Goal: Task Accomplishment & Management: Manage account settings

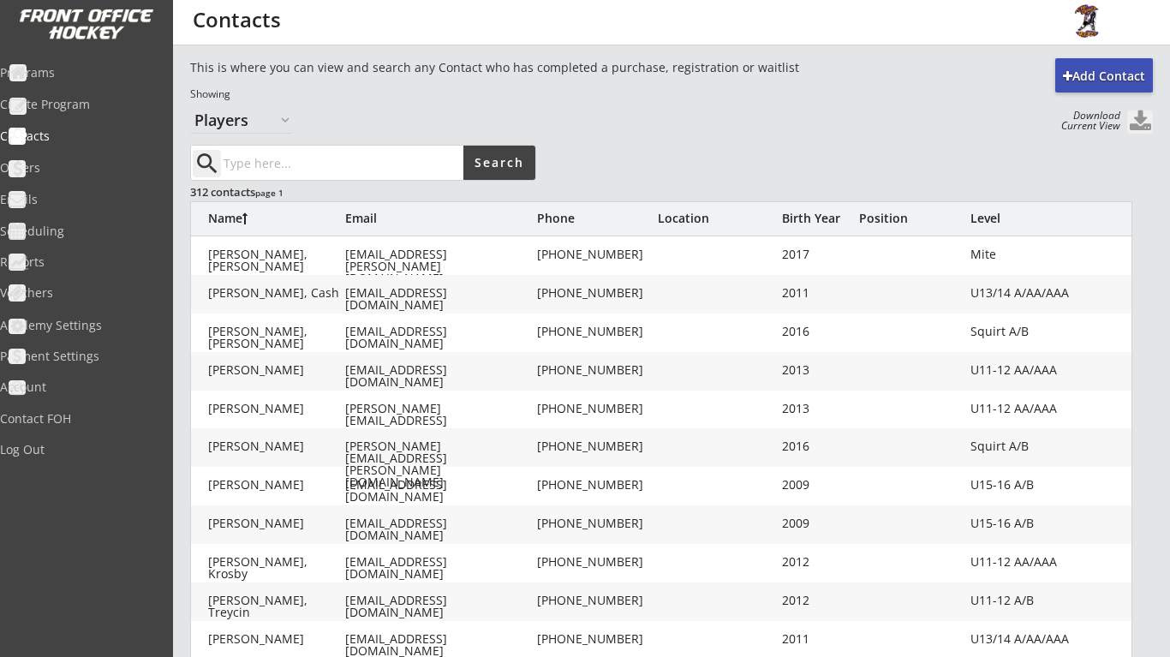
select select ""Players""
click at [73, 67] on div "Programs" at bounding box center [81, 73] width 163 height 12
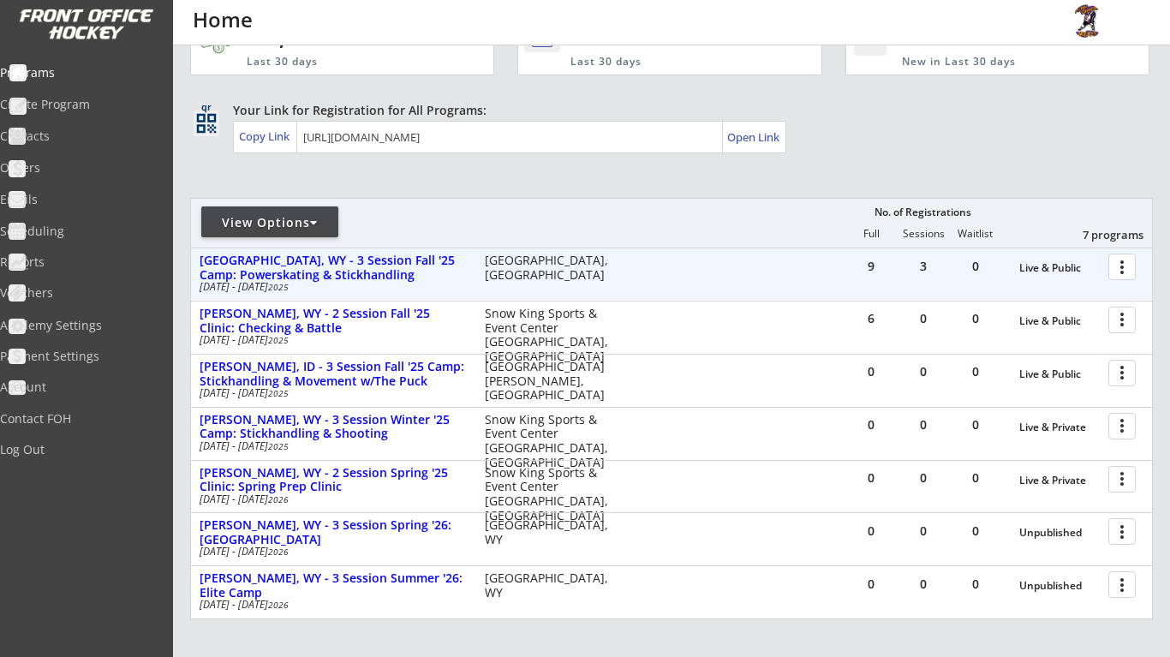
scroll to position [62, 0]
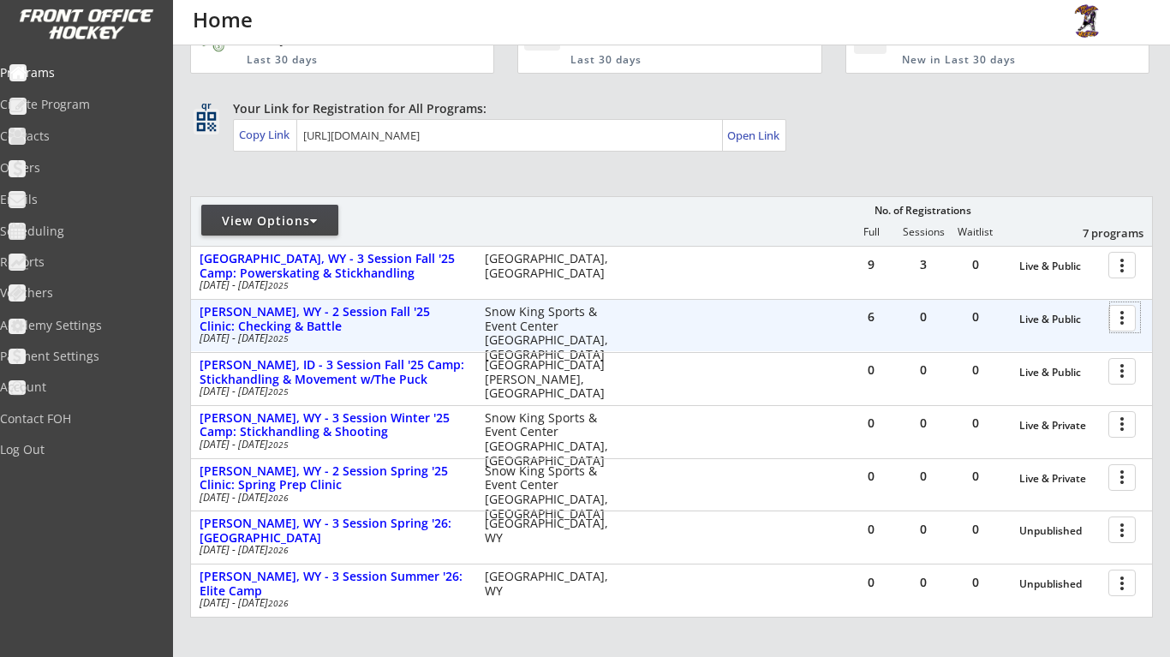
click at [1123, 308] on div at bounding box center [1125, 317] width 30 height 30
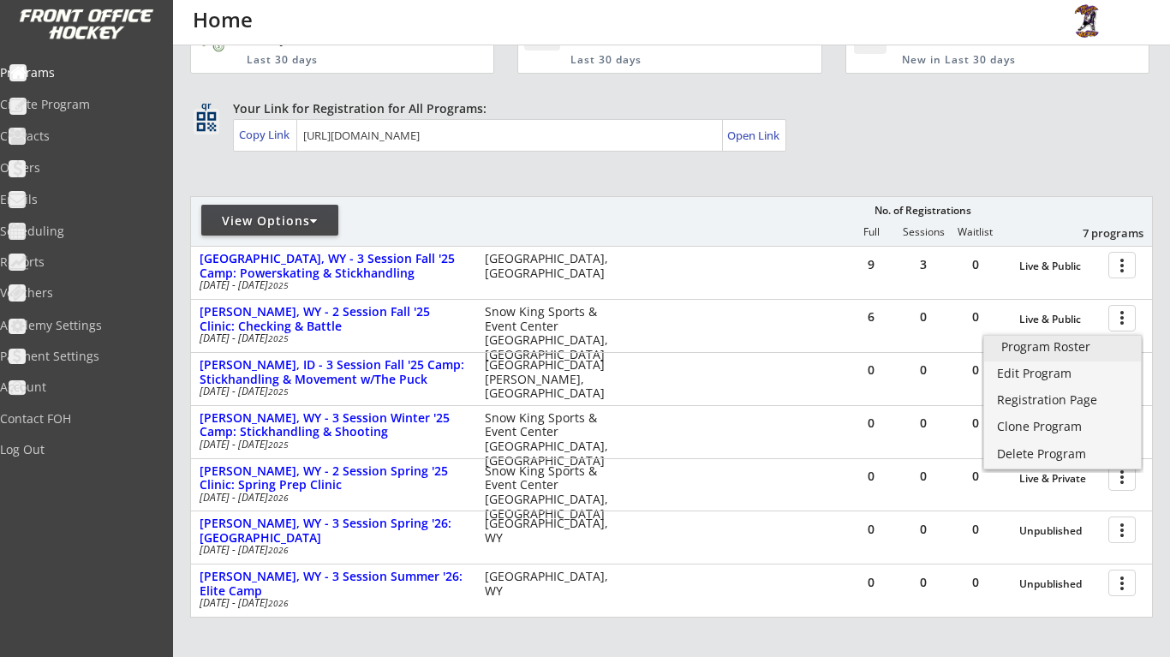
click at [1078, 341] on div "Program Roster" at bounding box center [1062, 347] width 122 height 12
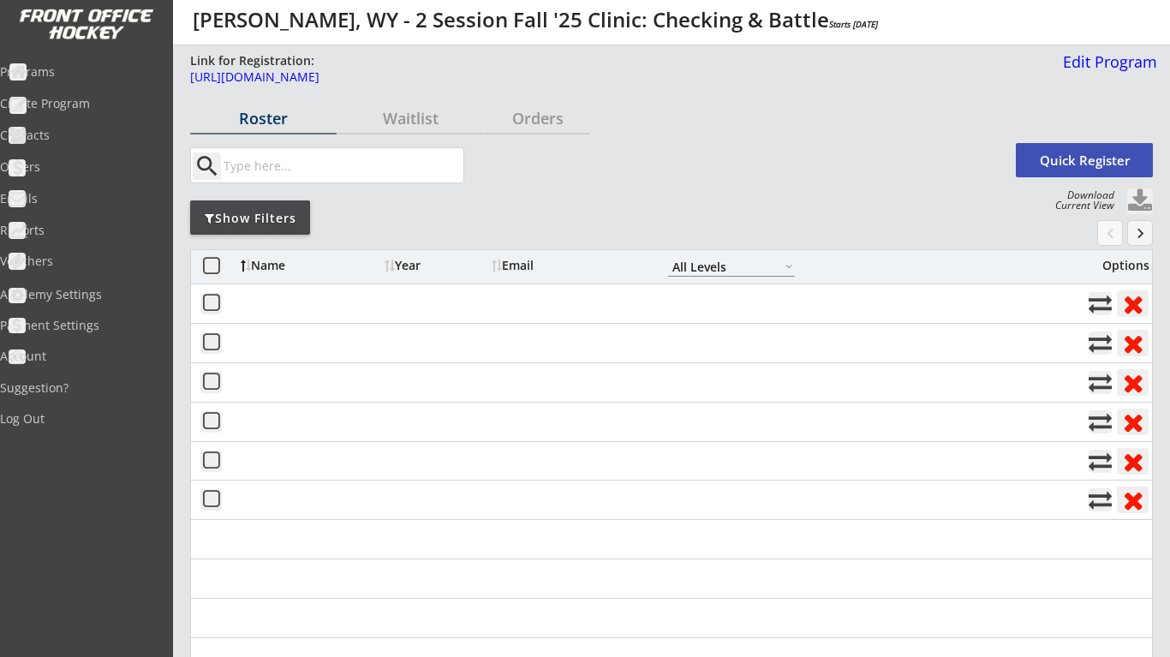
select select ""All Levels""
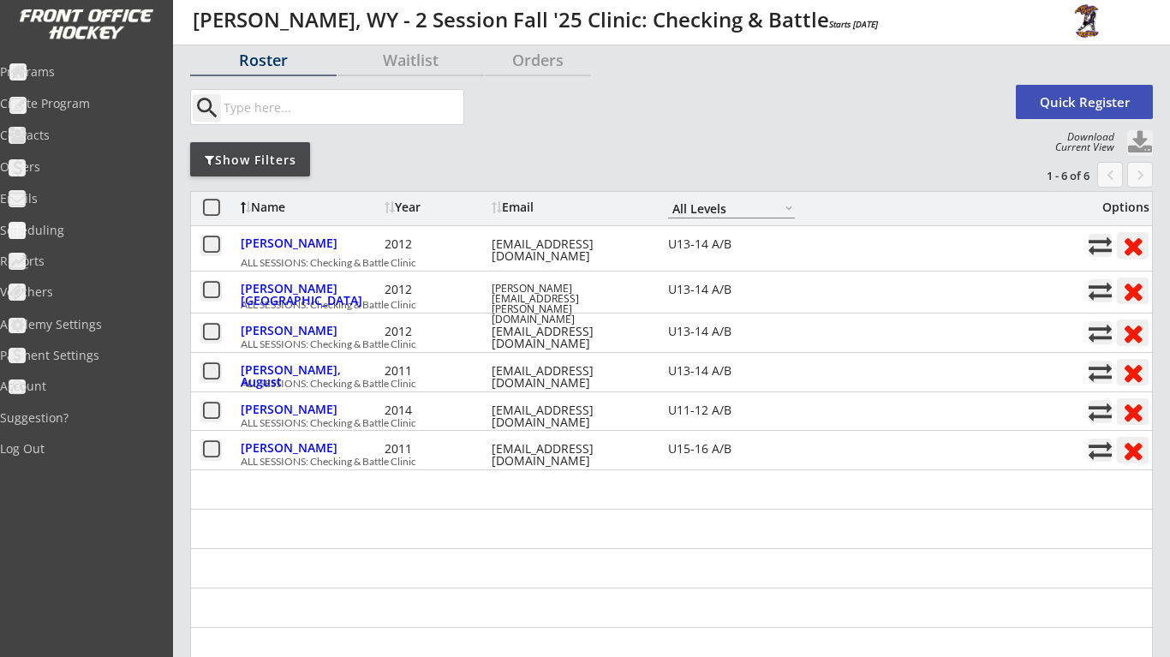
scroll to position [64, 0]
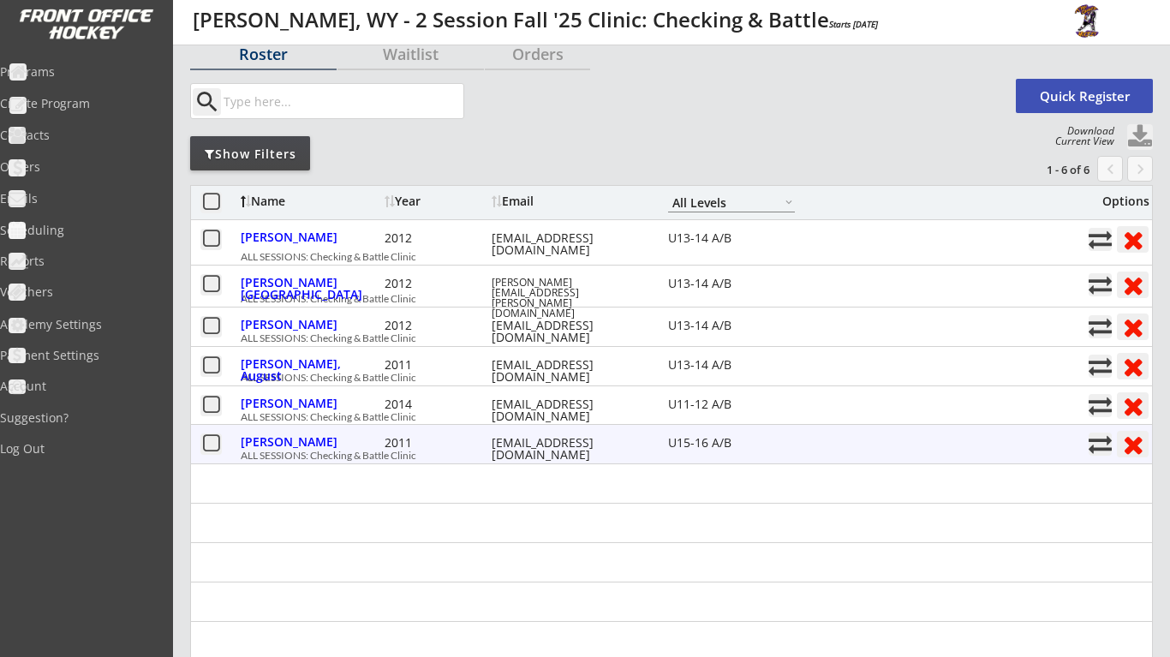
click at [832, 437] on div "[PERSON_NAME] 2011 [PERSON_NAME][EMAIL_ADDRESS][PERSON_NAME][DOMAIN_NAME] U15-1…" at bounding box center [660, 443] width 838 height 22
click at [282, 436] on div "[PERSON_NAME]" at bounding box center [311, 442] width 140 height 12
select select ""U15-16 A/B""
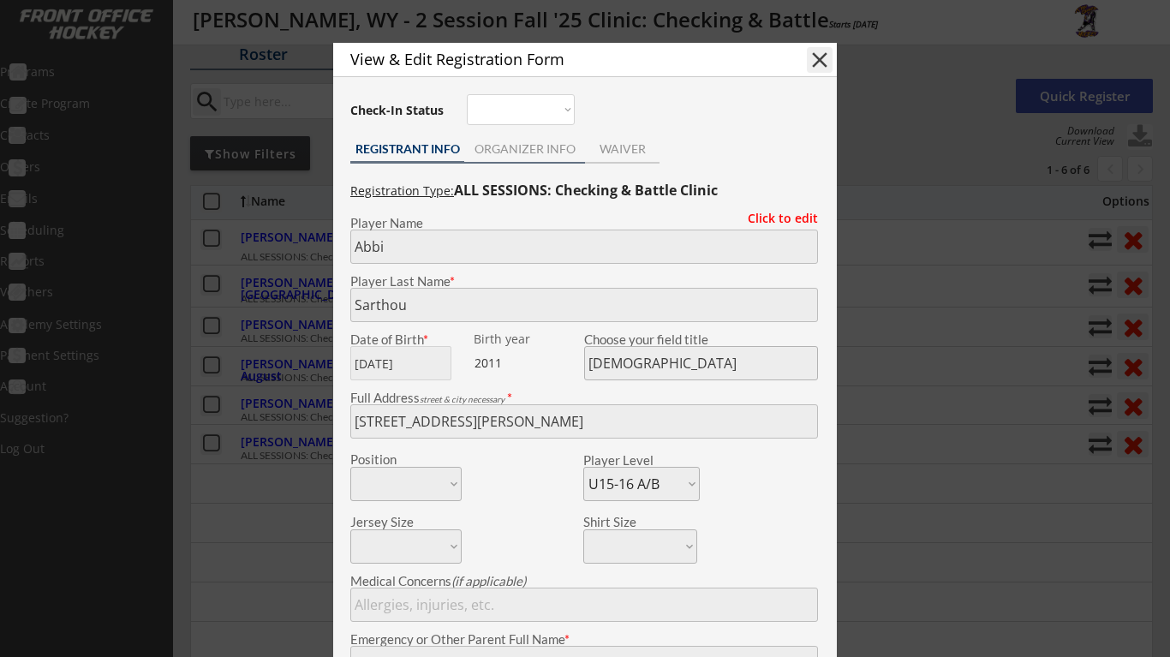
click at [545, 159] on div "ORGANIZER INFO" at bounding box center [524, 151] width 121 height 26
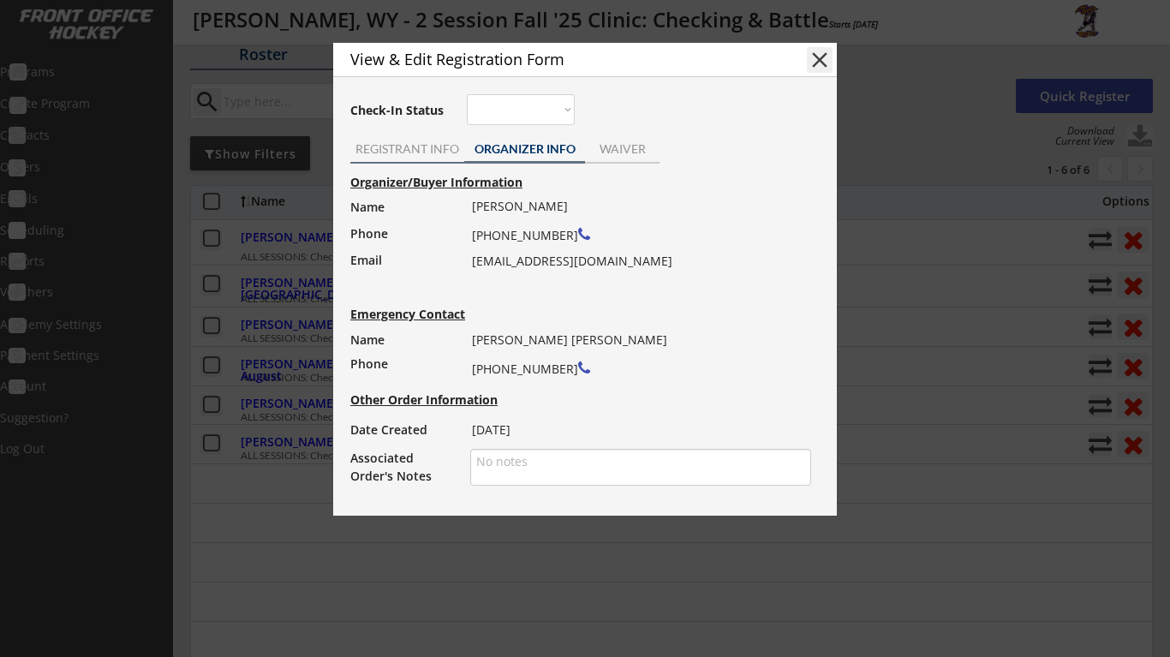
click at [414, 150] on div "REGISTRANT INFO" at bounding box center [407, 149] width 114 height 12
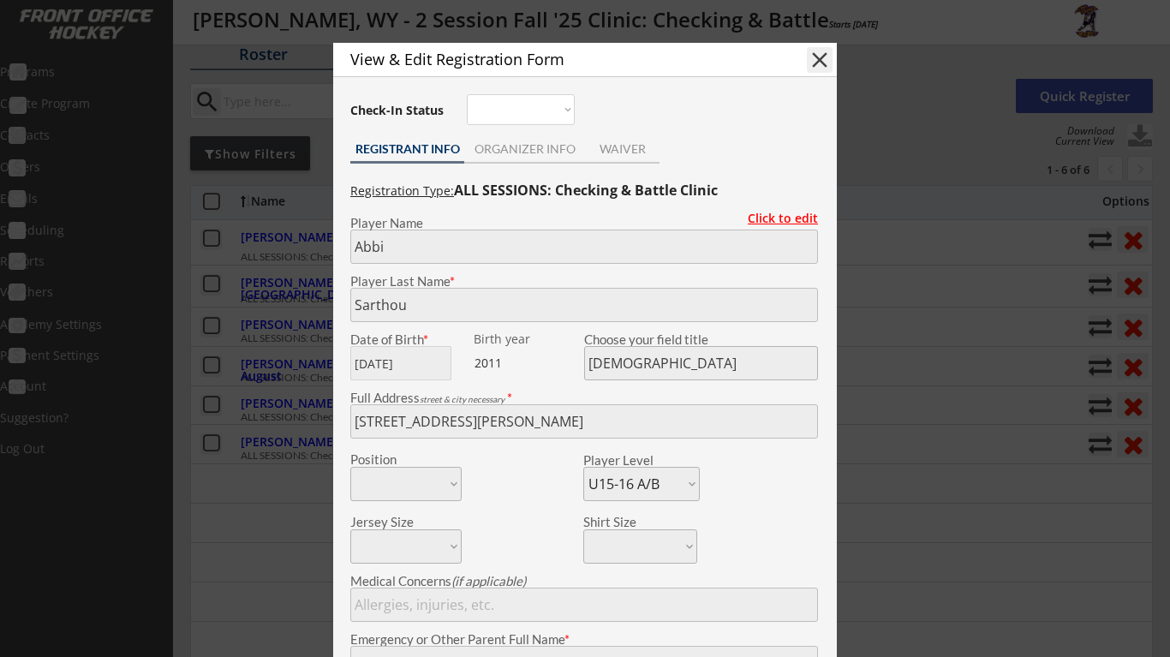
click at [780, 220] on div "Click to edit" at bounding box center [776, 218] width 83 height 12
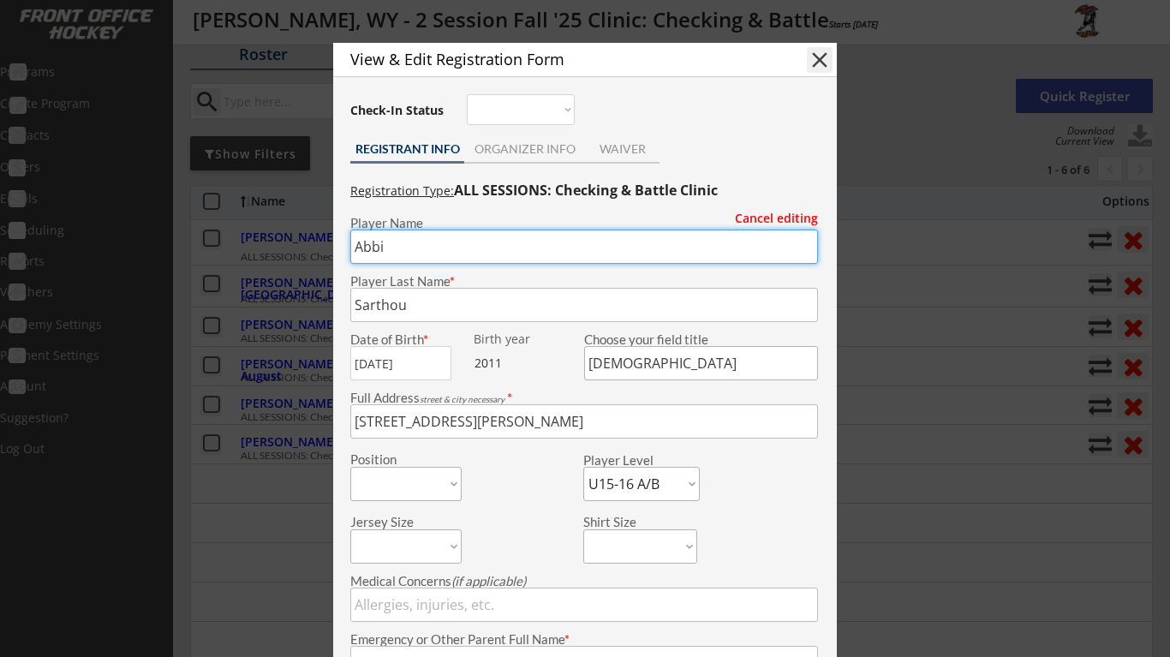
drag, startPoint x: 403, startPoint y: 243, endPoint x: 324, endPoint y: 242, distance: 79.6
type input "[PERSON_NAME]"
click at [521, 152] on div "ORGANIZER INFO" at bounding box center [524, 149] width 121 height 12
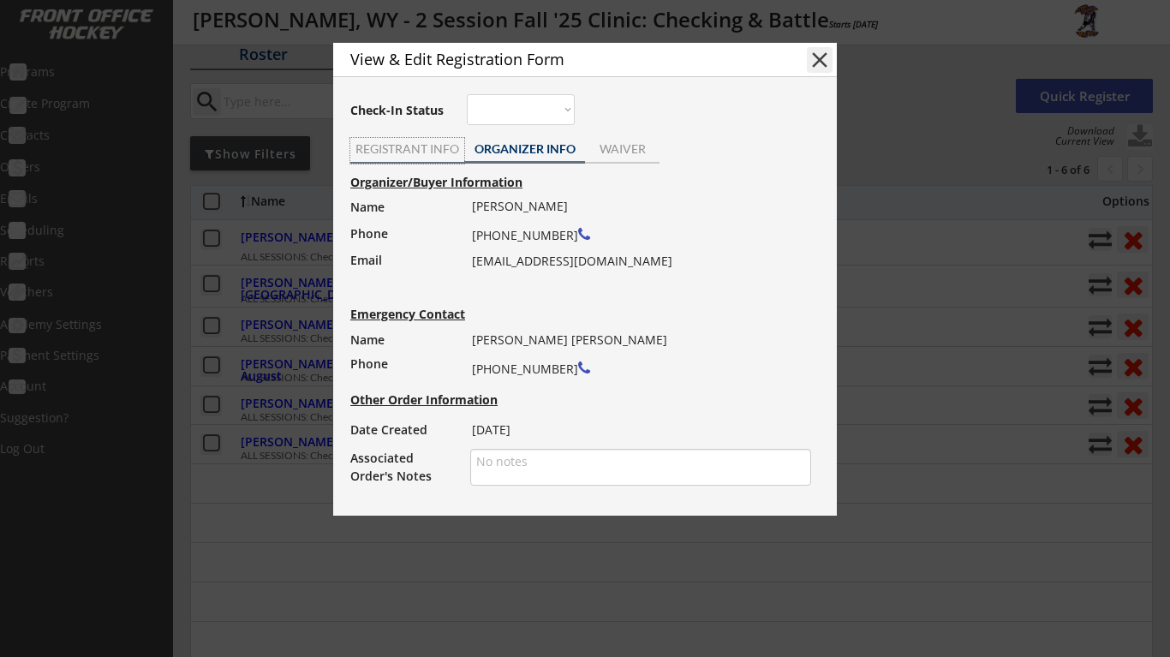
click at [442, 162] on div "REGISTRANT INFO" at bounding box center [407, 151] width 114 height 26
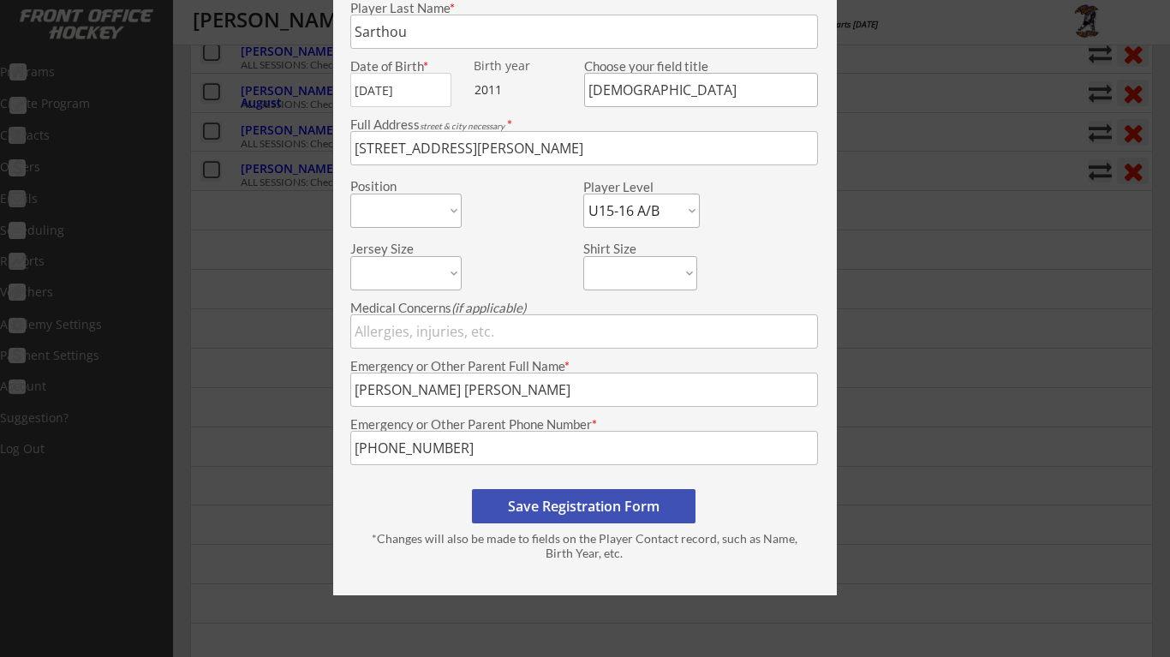
scroll to position [439, 0]
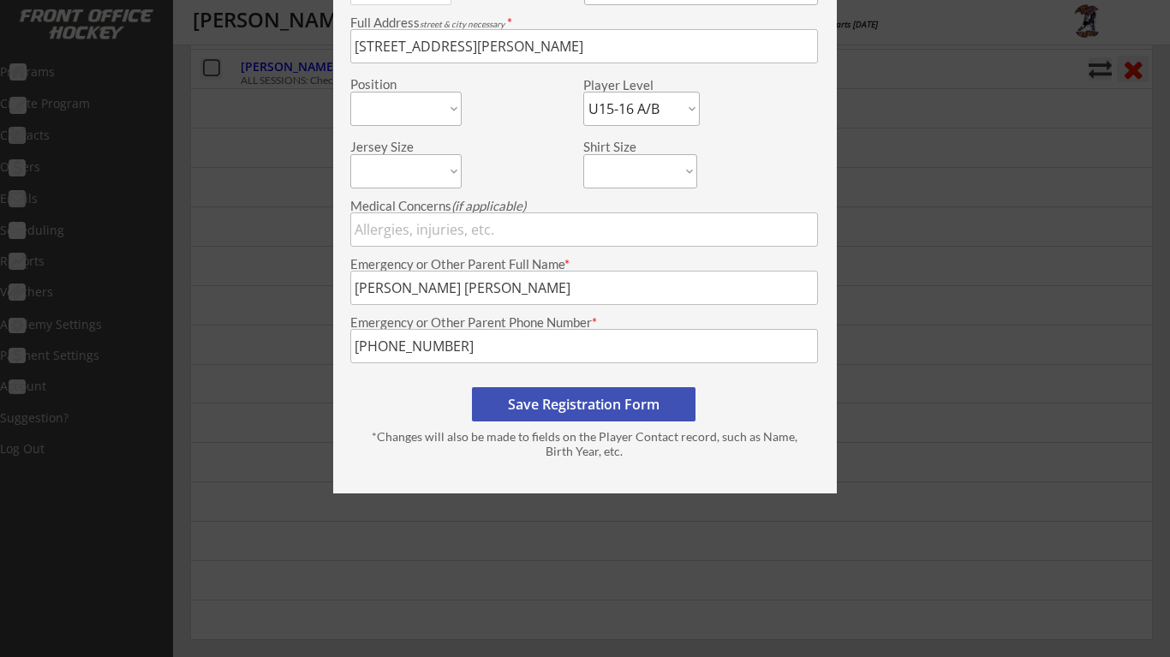
click at [601, 397] on button "Save Registration Form" at bounding box center [583, 404] width 223 height 34
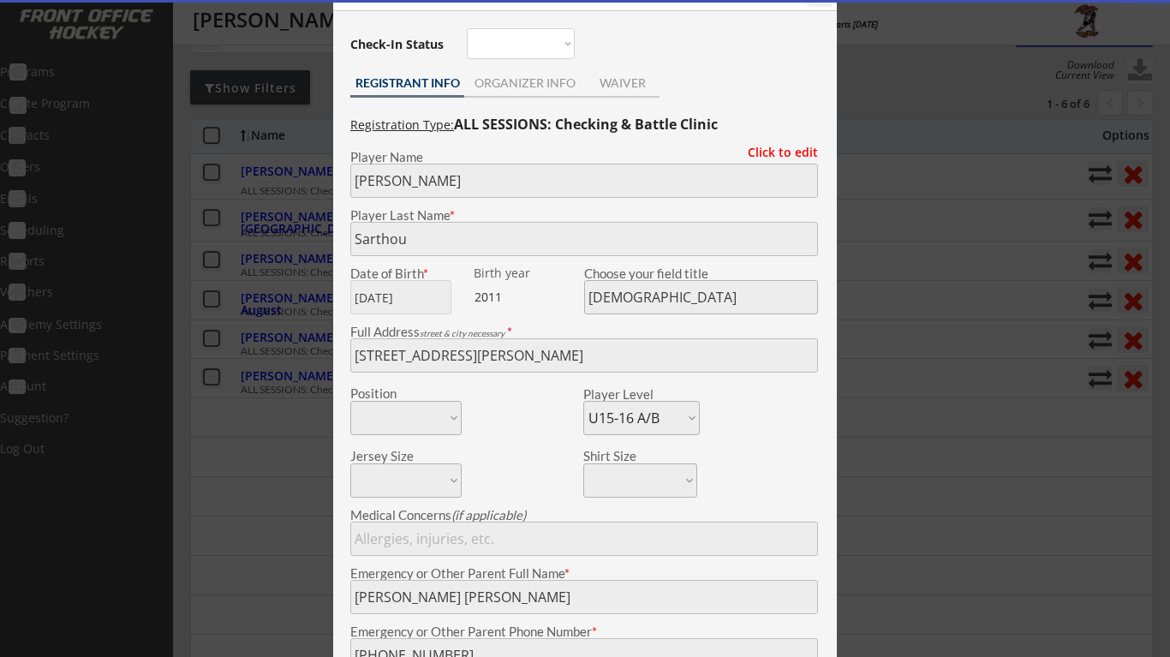
scroll to position [107, 0]
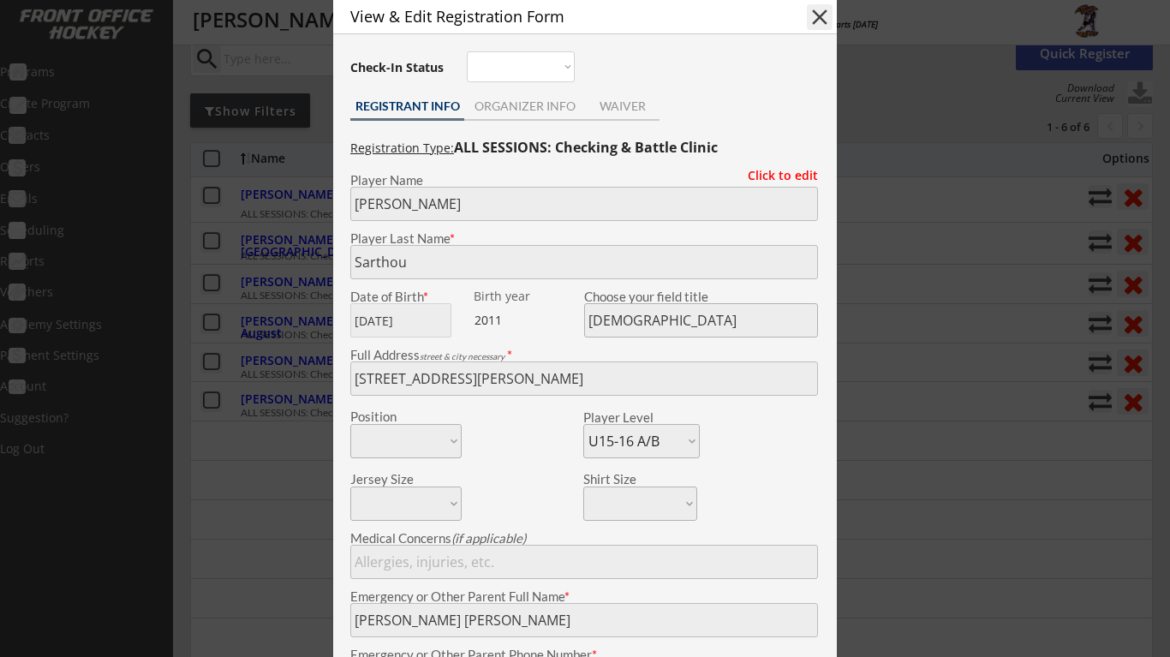
click at [823, 18] on button "close" at bounding box center [820, 17] width 26 height 26
select select ""PLACEHOLDER_1427118222253""
